Goal: Submit feedback/report problem

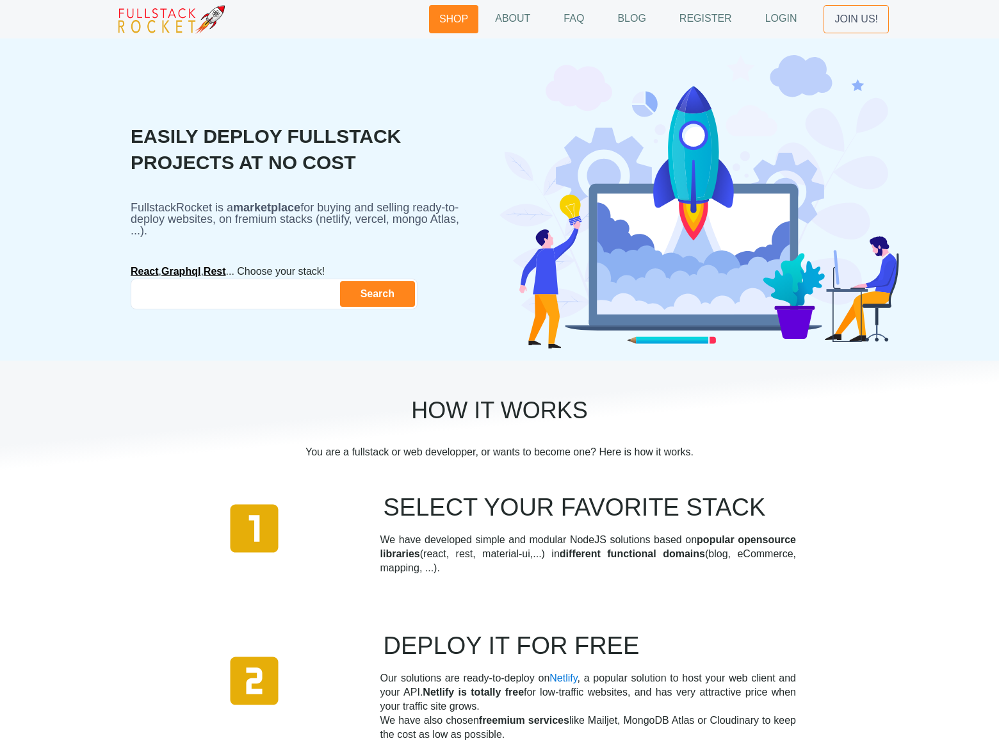
scroll to position [1213, 0]
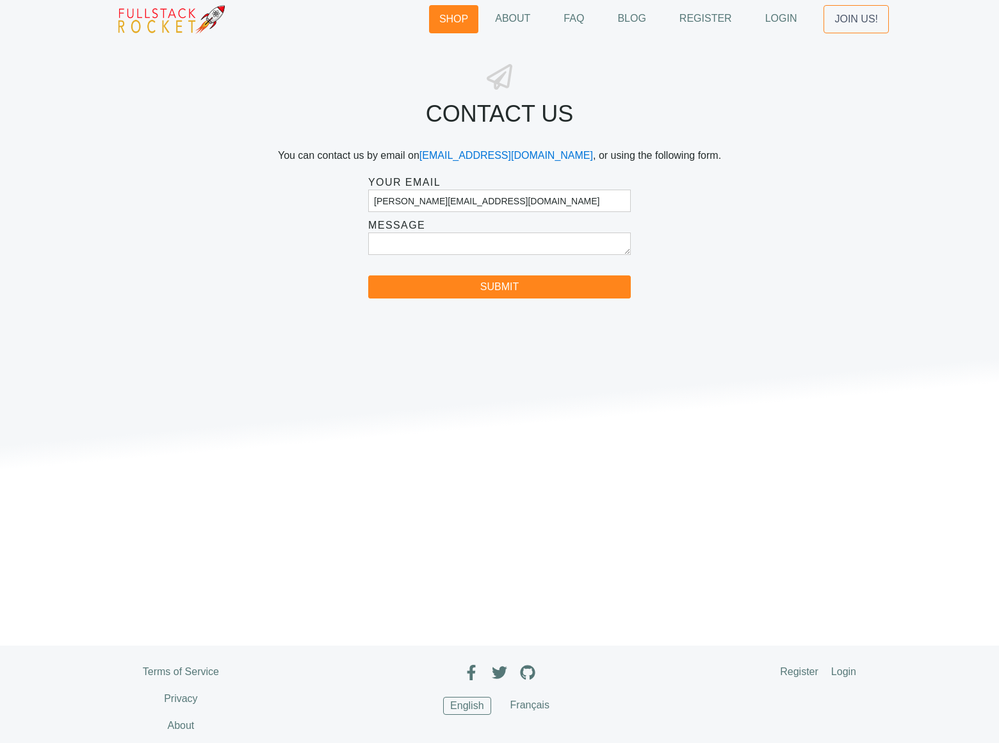
type input "[PERSON_NAME][EMAIL_ADDRESS][DOMAIN_NAME]"
type textarea "We can place your website on top position in search engines without PPC. Just f…"
click at [499, 287] on button "Submit" at bounding box center [499, 286] width 263 height 23
